Goal: Share content

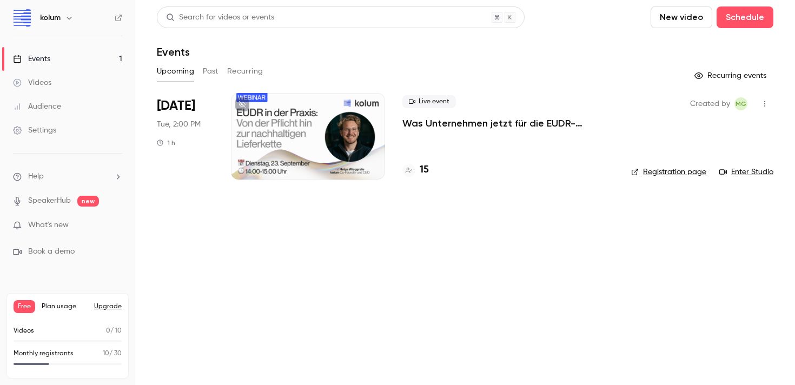
click at [450, 121] on p "Was Unternehmen jetzt für die EUDR-Compliance tun müssen + Live Q&A" at bounding box center [509, 123] width 212 height 13
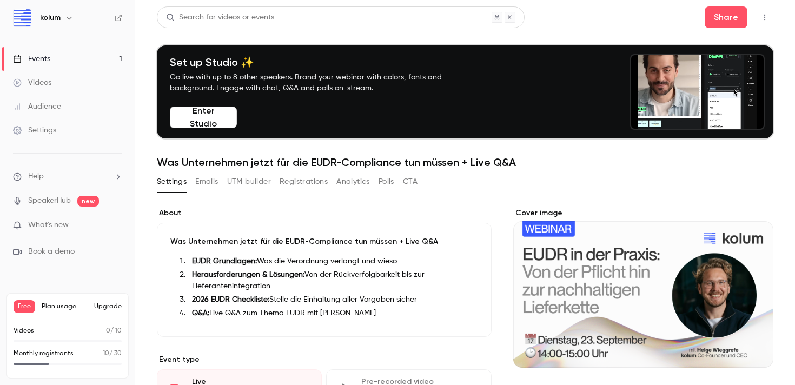
click at [768, 19] on icon "button" at bounding box center [765, 18] width 9 height 8
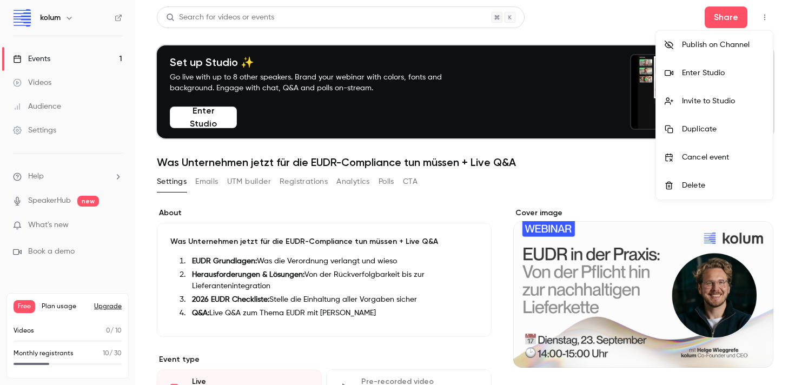
click at [595, 25] on div at bounding box center [397, 192] width 795 height 385
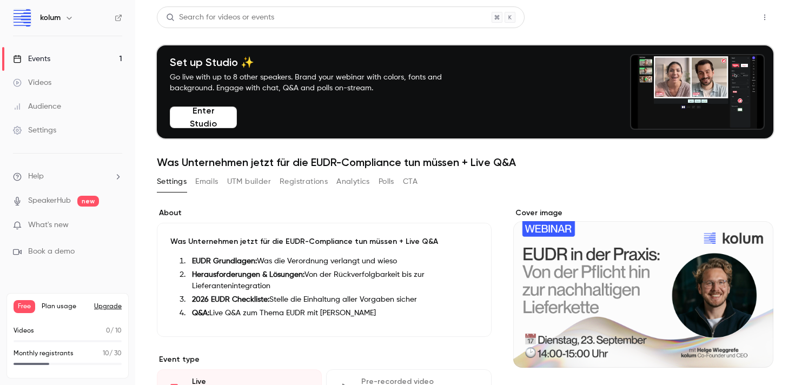
click at [723, 16] on button "Share" at bounding box center [726, 17] width 43 height 22
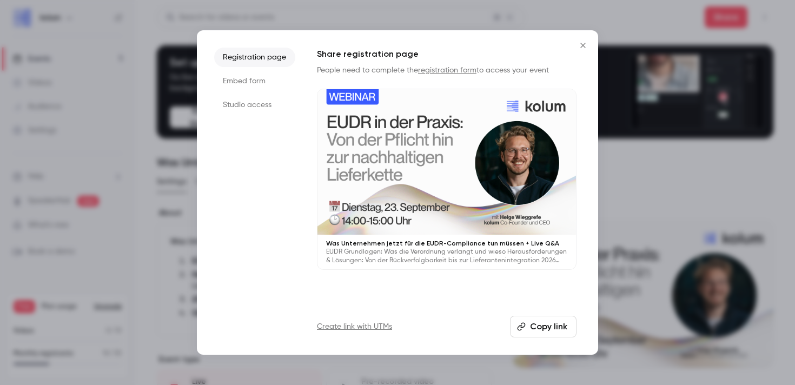
click at [550, 333] on button "Copy link" at bounding box center [543, 327] width 67 height 22
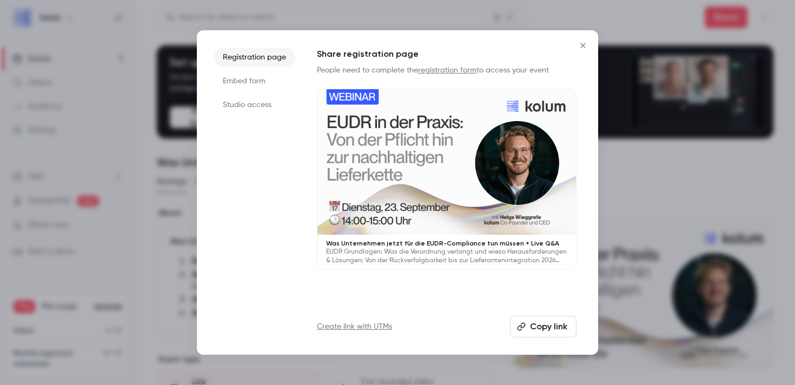
click at [581, 45] on icon "Close" at bounding box center [583, 45] width 13 height 9
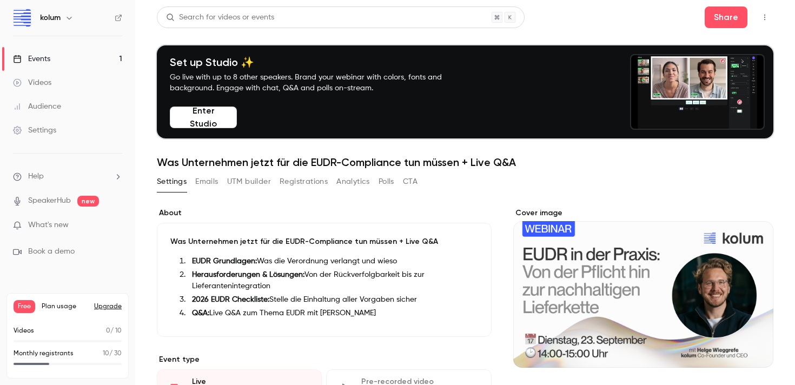
click at [310, 273] on li "Herausforderungen & Lösungen: Von der Rückverfolgbarkeit bis zur Lieferantenint…" at bounding box center [333, 280] width 291 height 23
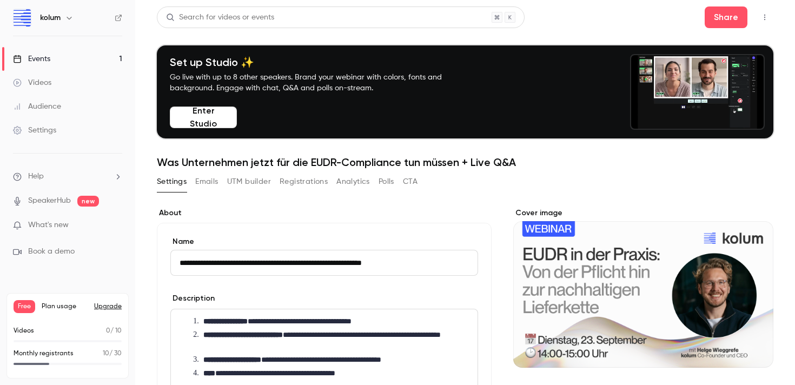
click at [319, 321] on li "**********" at bounding box center [333, 321] width 272 height 11
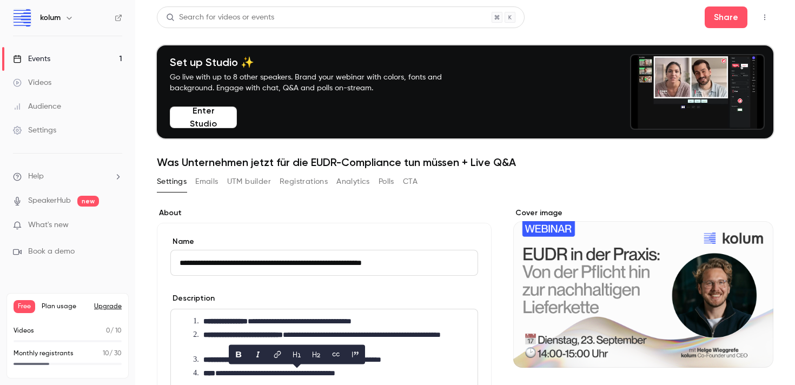
click at [574, 283] on div "Cover image" at bounding box center [643, 288] width 260 height 160
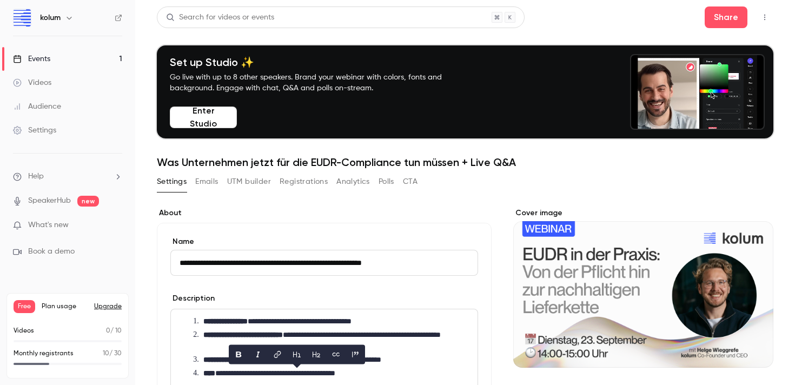
click at [0, 0] on input "Cover image" at bounding box center [0, 0] width 0 height 0
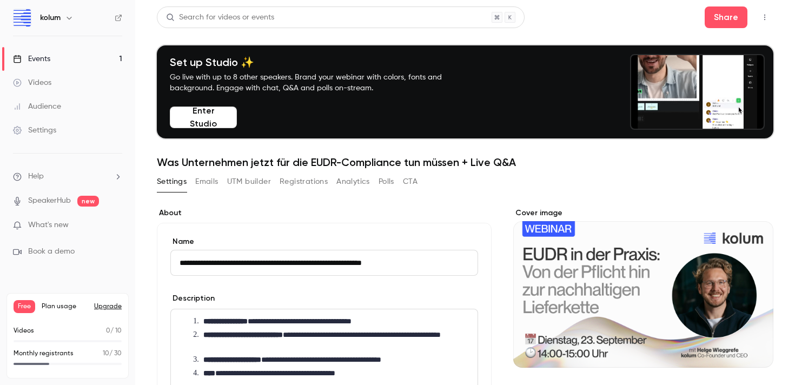
click at [351, 333] on li "**********" at bounding box center [333, 340] width 272 height 23
